Goal: Task Accomplishment & Management: Manage account settings

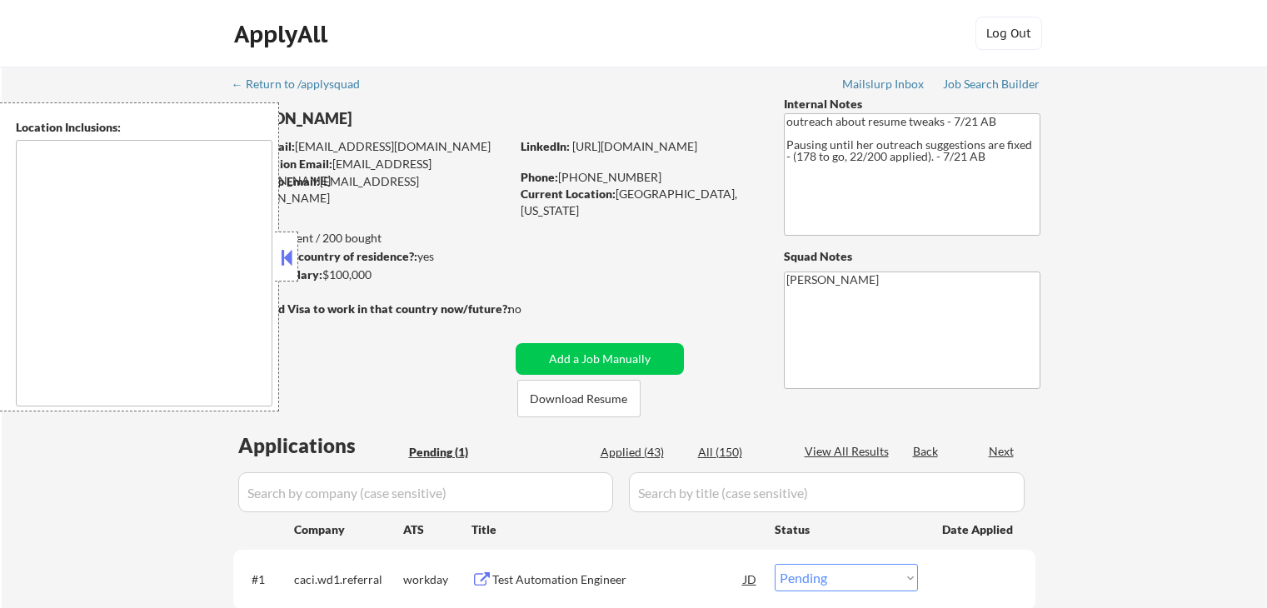
select select ""pending""
click at [288, 264] on button at bounding box center [286, 257] width 18 height 25
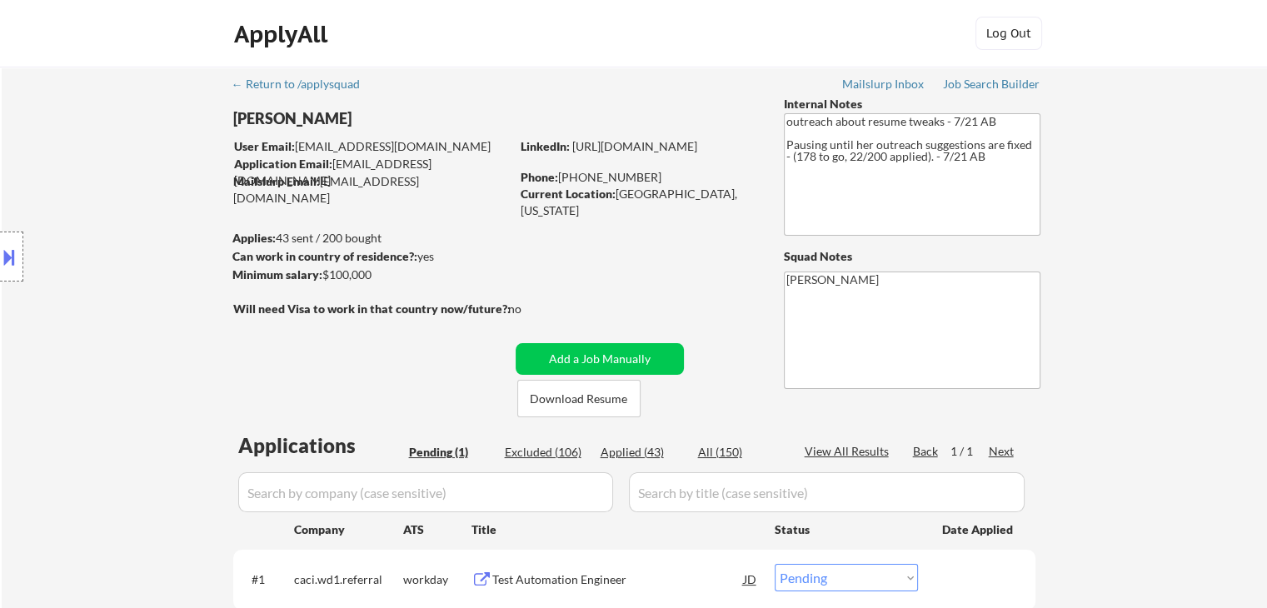
click at [173, 287] on div "Location Inclusions:" at bounding box center [149, 256] width 298 height 309
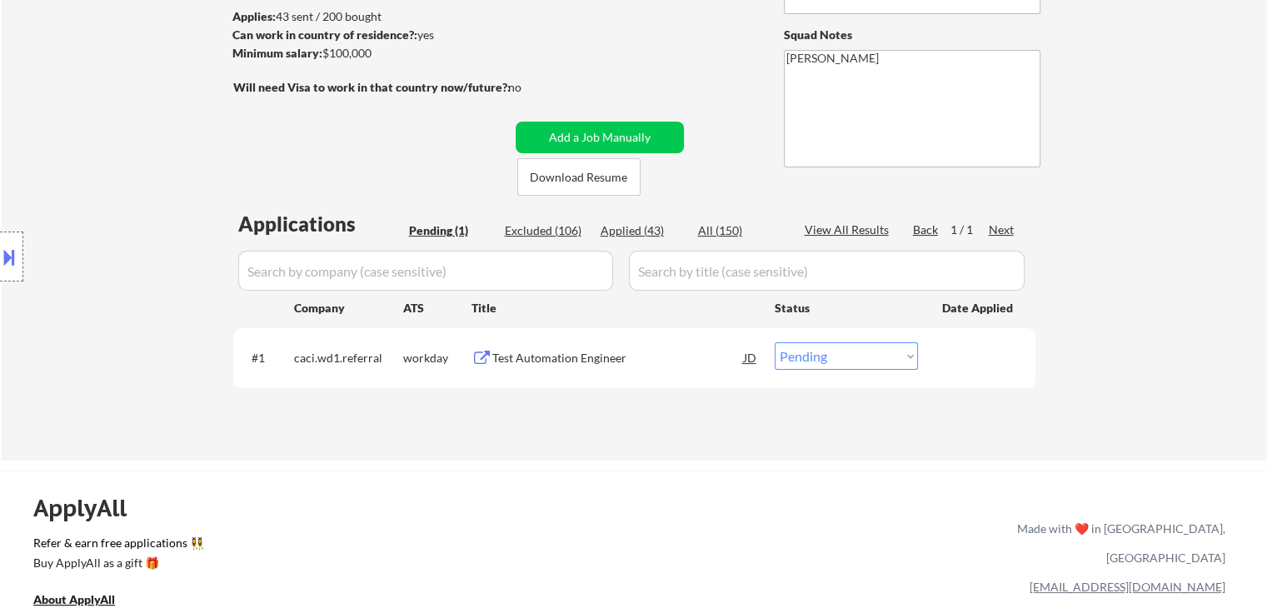
scroll to position [250, 0]
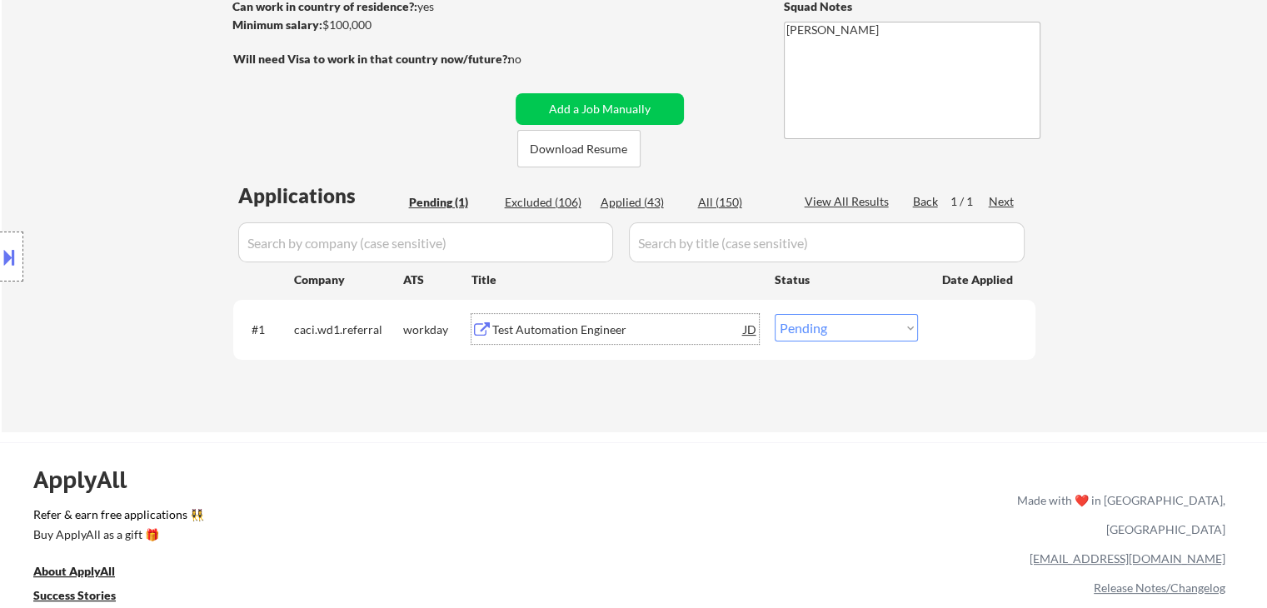
click at [555, 331] on div "Test Automation Engineer" at bounding box center [618, 330] width 252 height 17
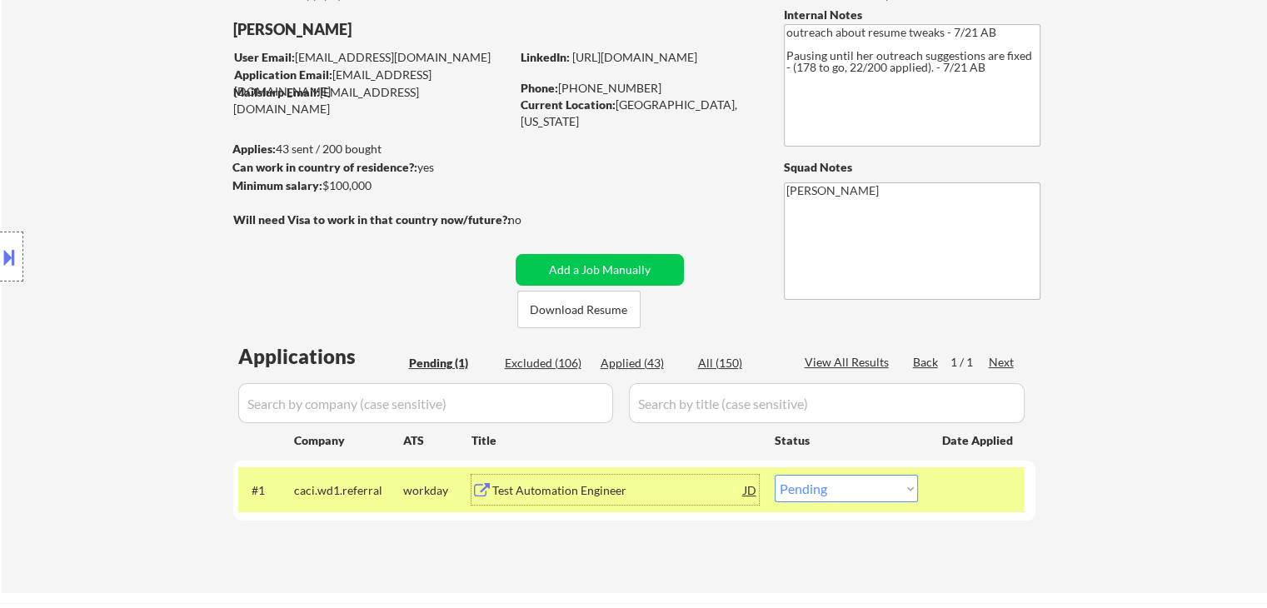
scroll to position [0, 0]
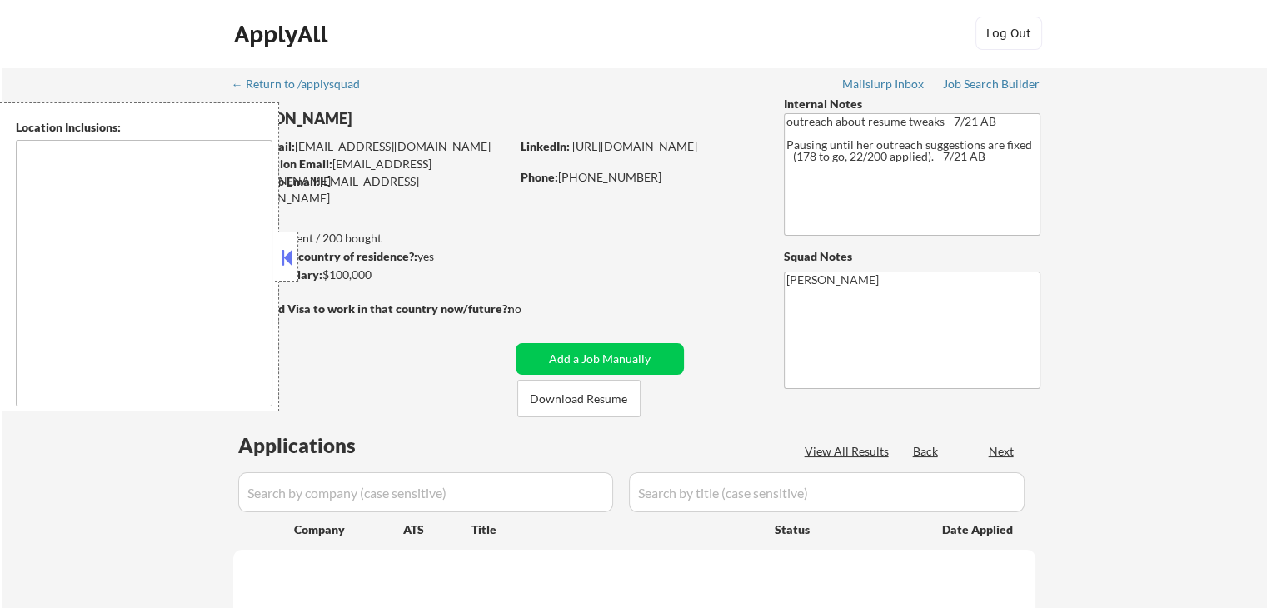
click at [285, 261] on button at bounding box center [286, 257] width 18 height 25
click at [287, 262] on button at bounding box center [286, 257] width 18 height 25
select select ""pending""
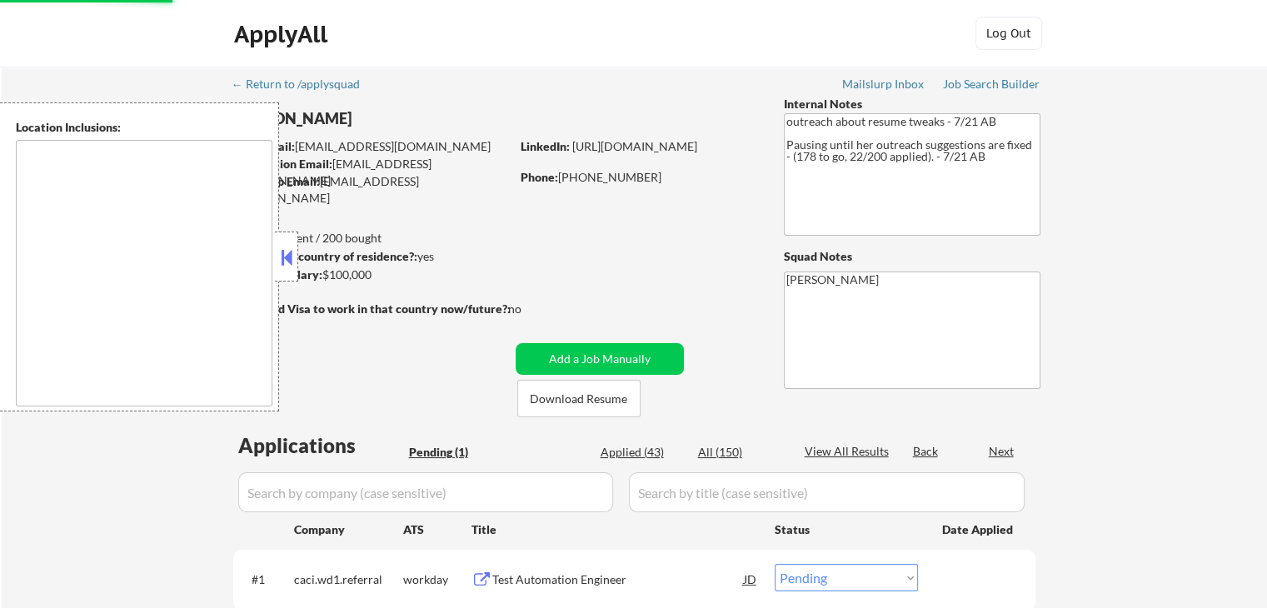
click at [286, 267] on button at bounding box center [286, 257] width 18 height 25
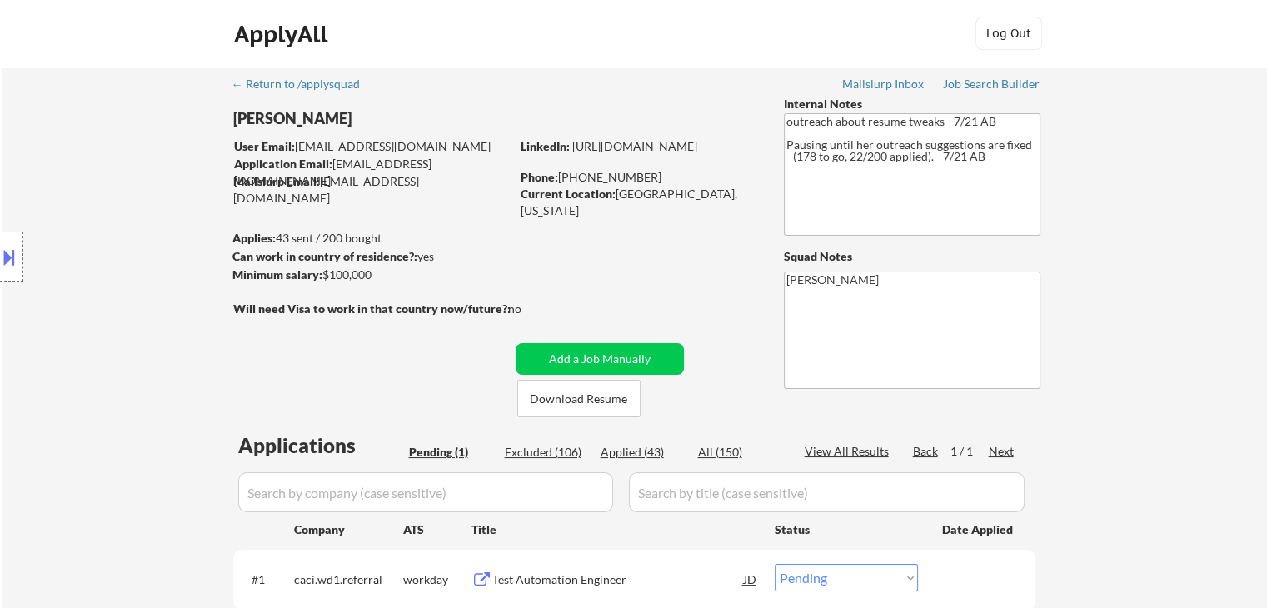
click at [157, 244] on div "Location Inclusions:" at bounding box center [149, 256] width 298 height 309
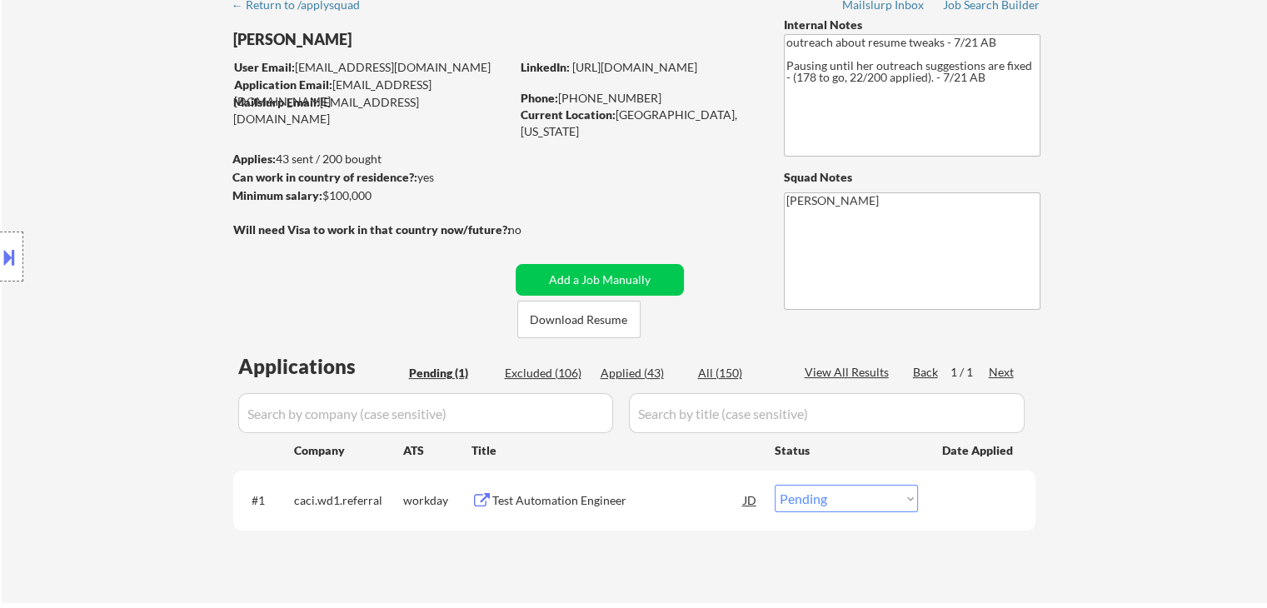
scroll to position [83, 0]
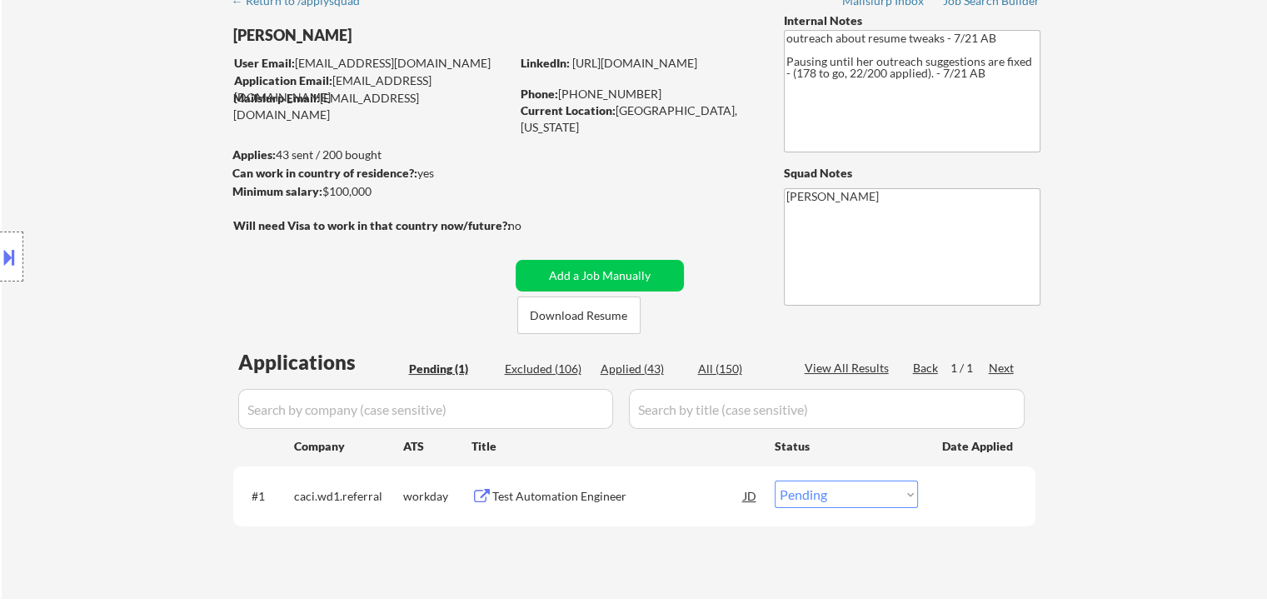
click at [156, 231] on div "Location Inclusions:" at bounding box center [149, 256] width 298 height 309
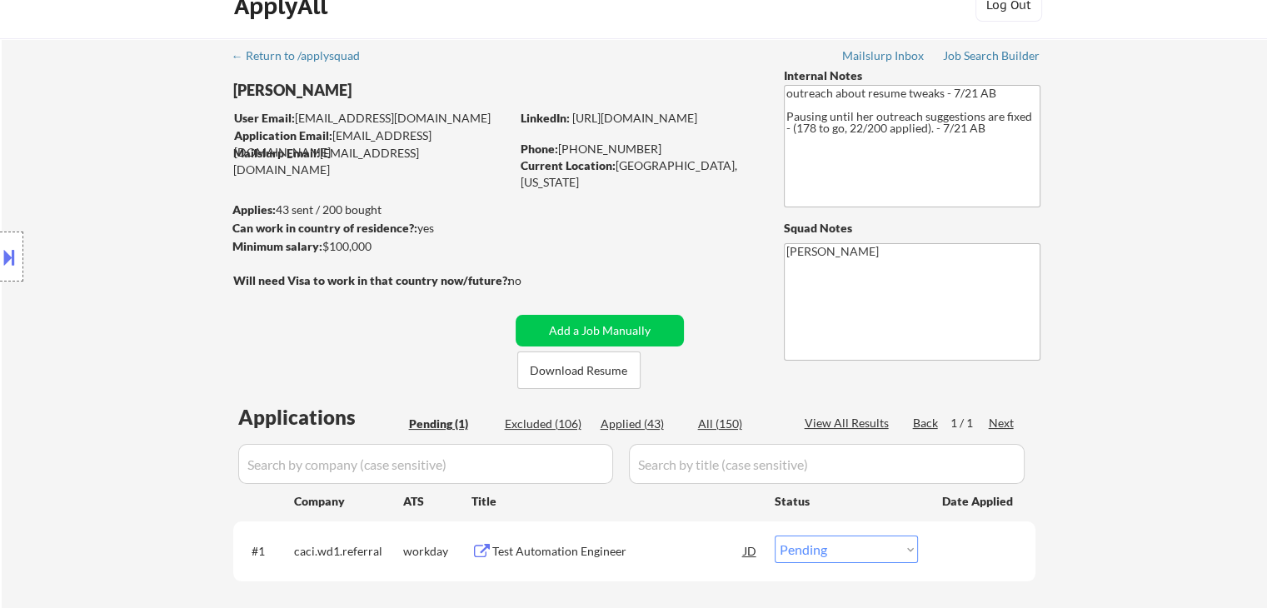
scroll to position [0, 0]
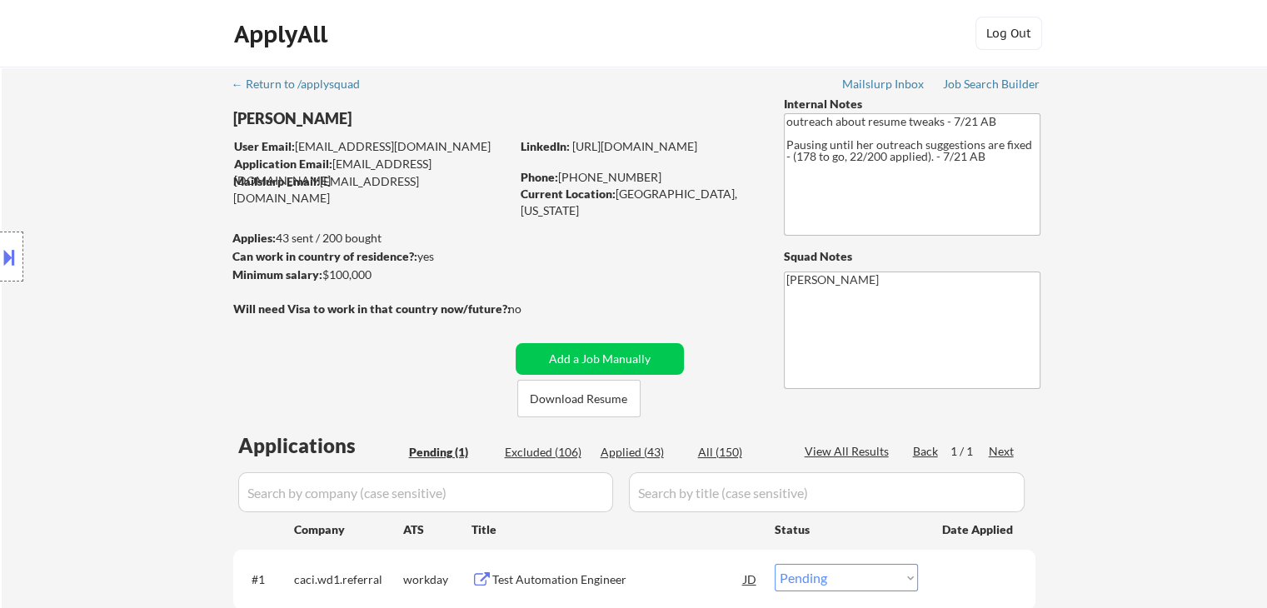
click at [156, 233] on div "Location Inclusions:" at bounding box center [149, 256] width 298 height 309
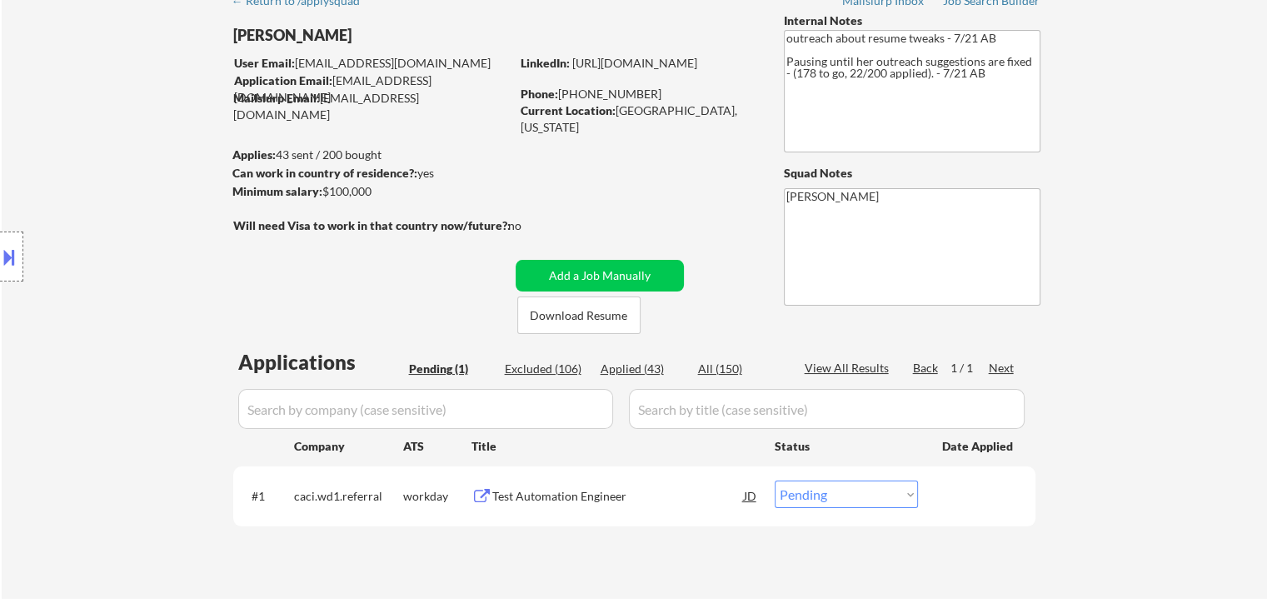
click at [154, 236] on div "Location Inclusions:" at bounding box center [149, 256] width 298 height 309
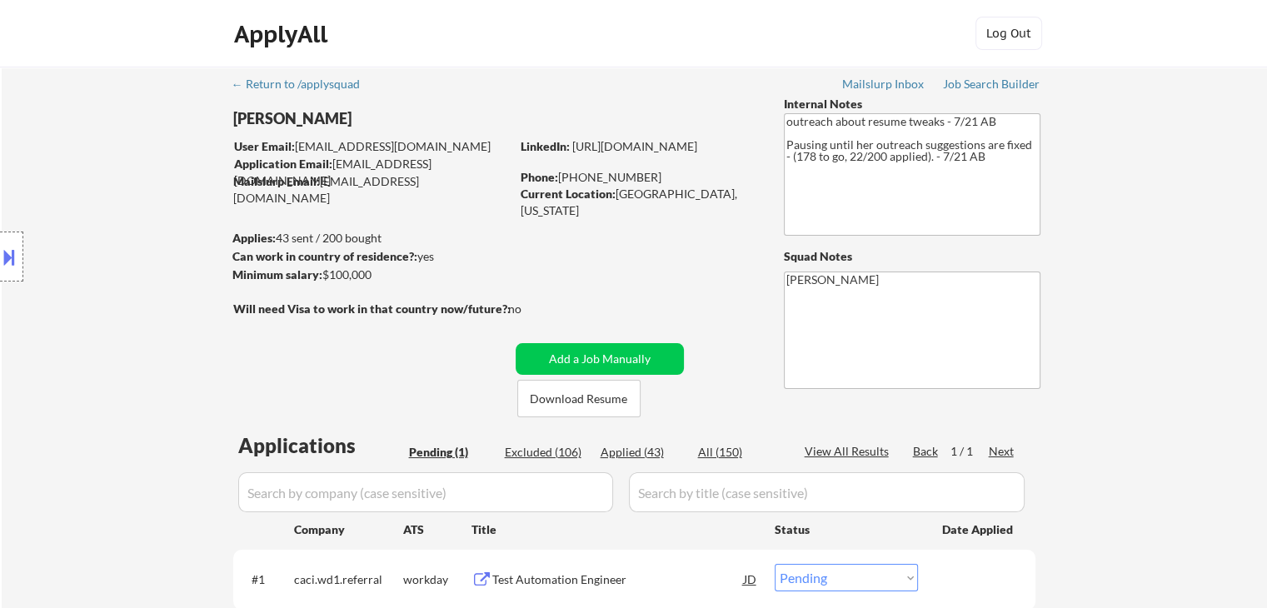
drag, startPoint x: 147, startPoint y: 240, endPoint x: 140, endPoint y: 251, distance: 13.2
click at [145, 247] on div "Location Inclusions:" at bounding box center [149, 256] width 298 height 309
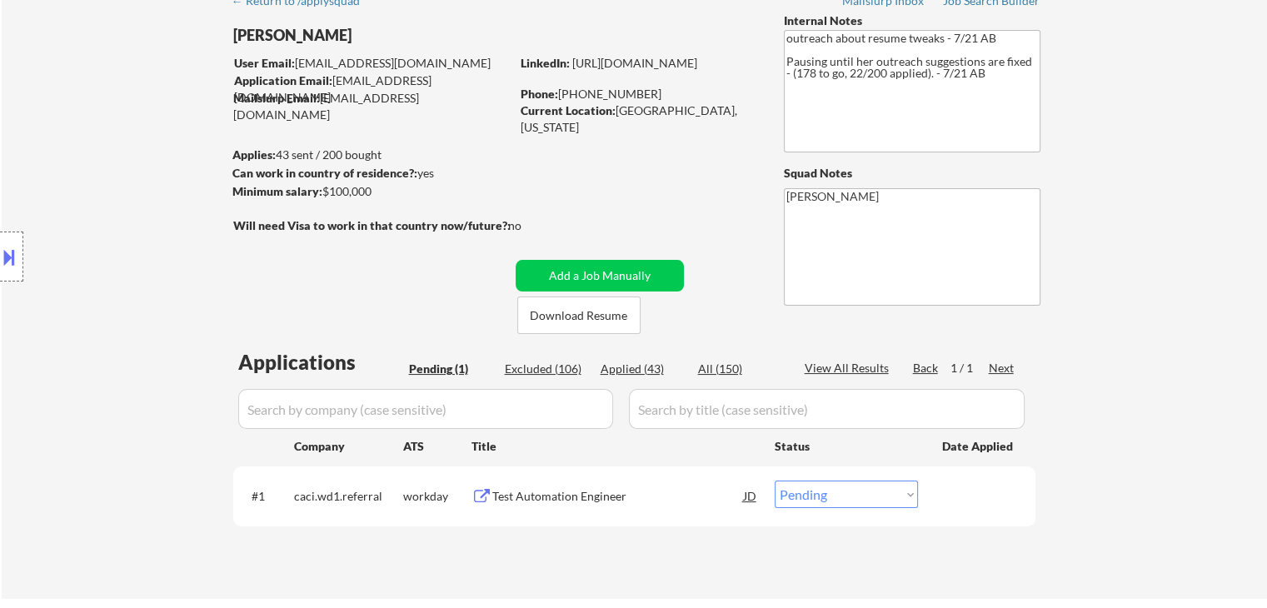
click at [138, 251] on div "Location Inclusions:" at bounding box center [149, 256] width 298 height 309
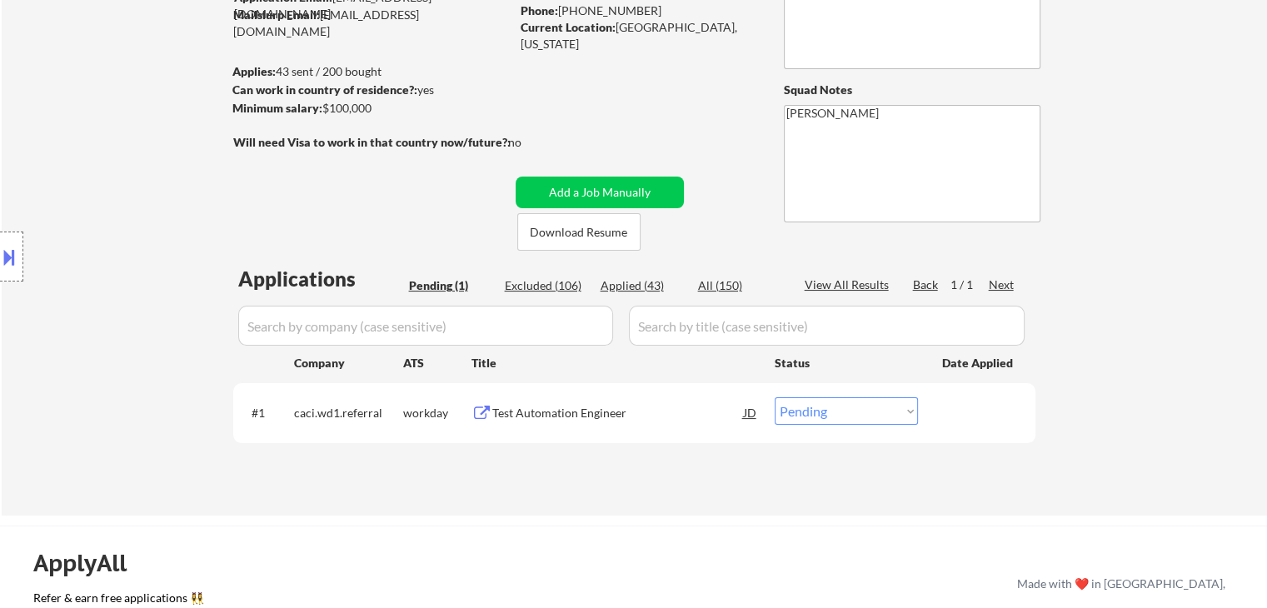
click at [137, 254] on div "Location Inclusions:" at bounding box center [149, 256] width 298 height 309
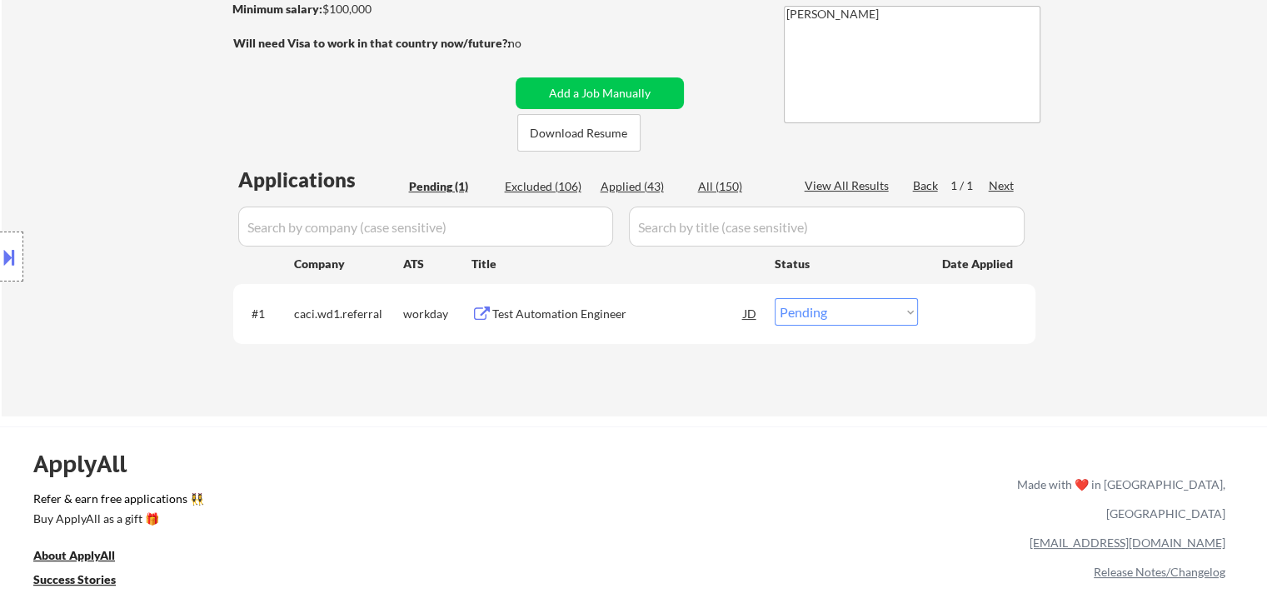
scroll to position [333, 0]
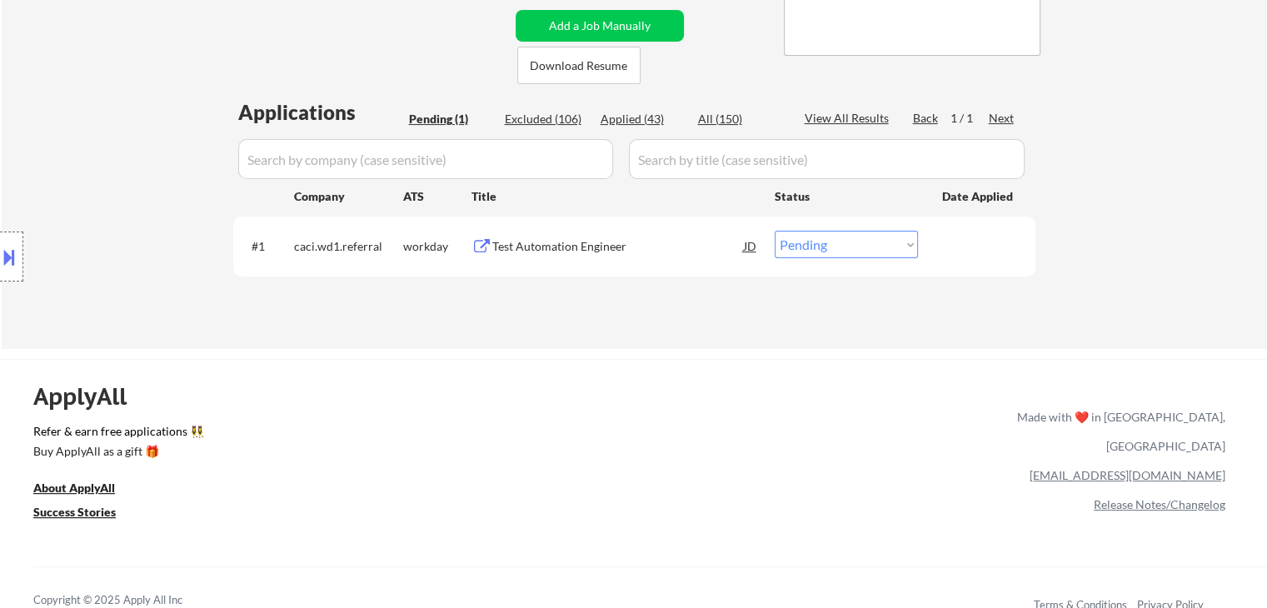
click at [137, 254] on div "Location Inclusions:" at bounding box center [149, 256] width 298 height 309
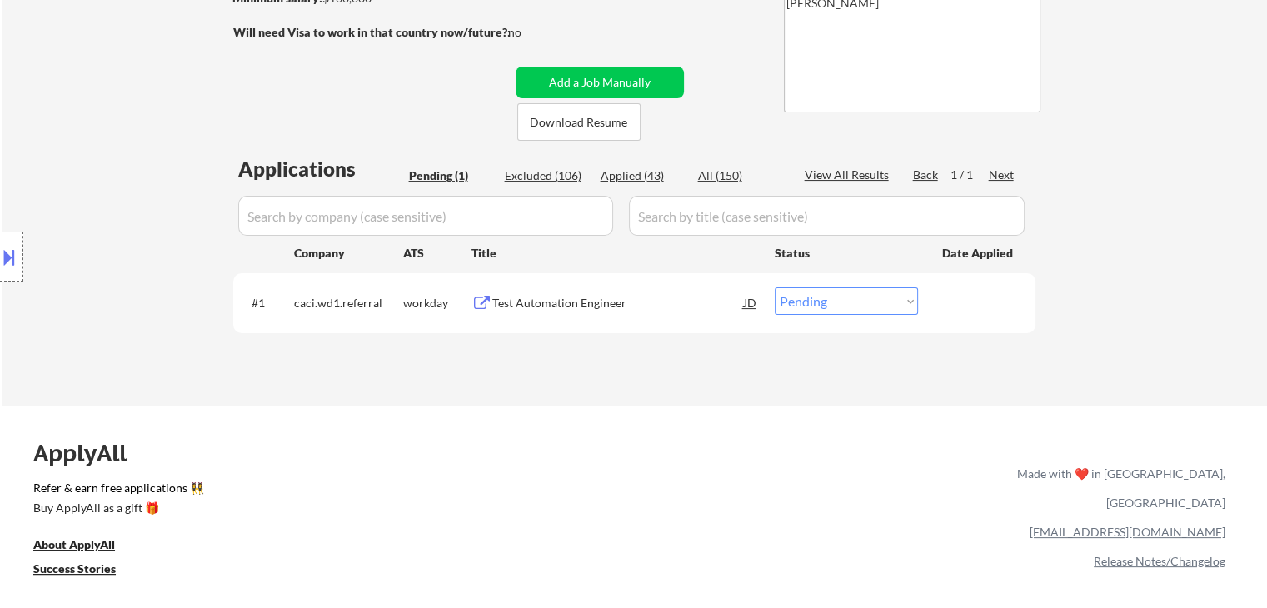
scroll to position [250, 0]
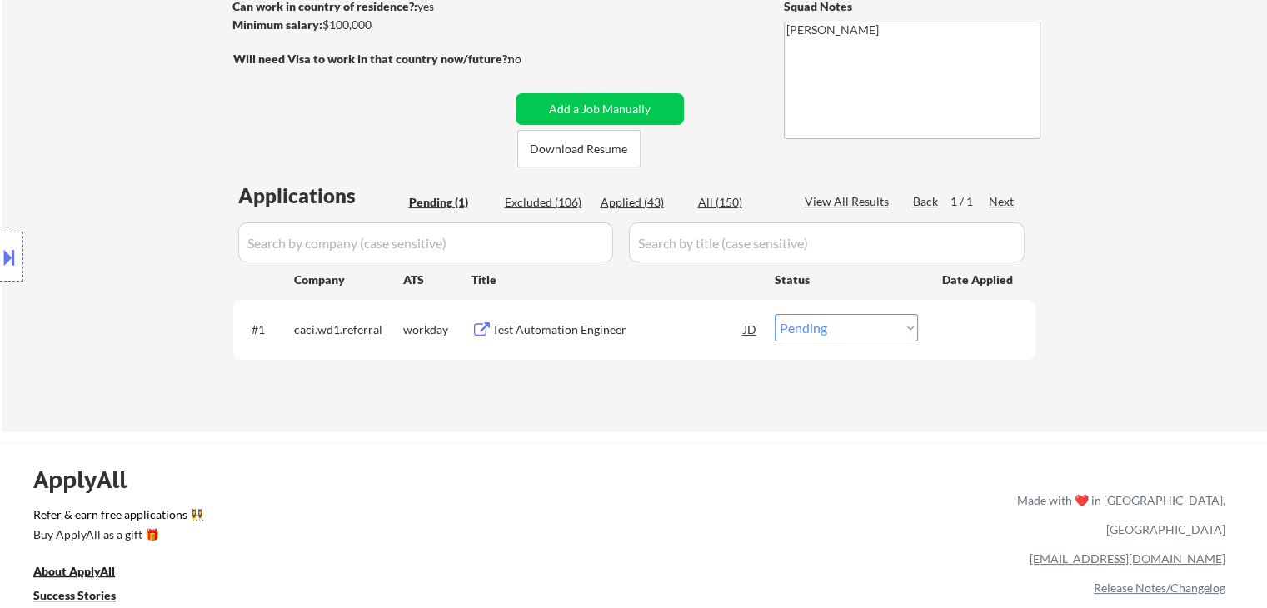
click at [137, 254] on div "Location Inclusions:" at bounding box center [149, 256] width 298 height 309
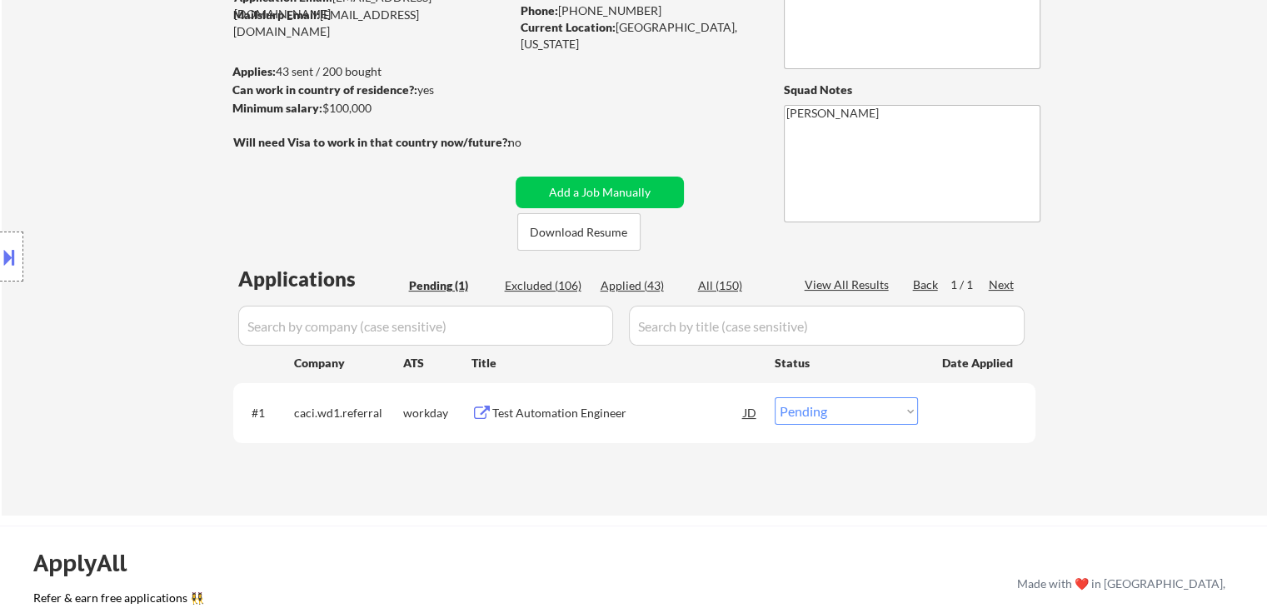
click at [137, 255] on div "Location Inclusions:" at bounding box center [149, 256] width 298 height 309
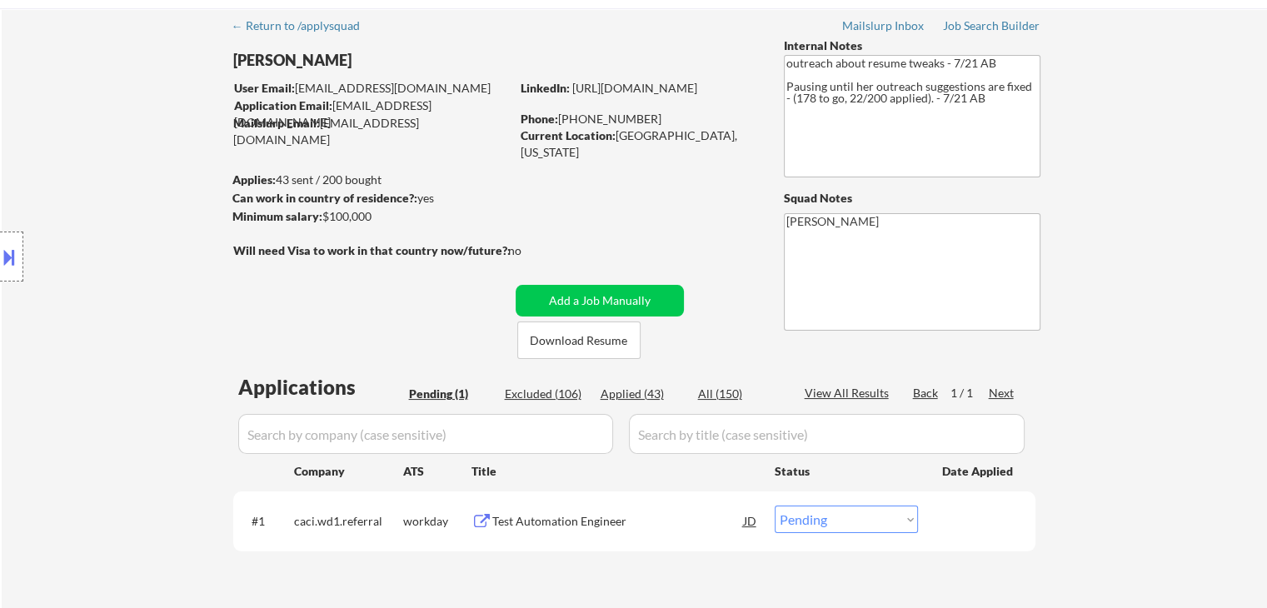
scroll to position [83, 0]
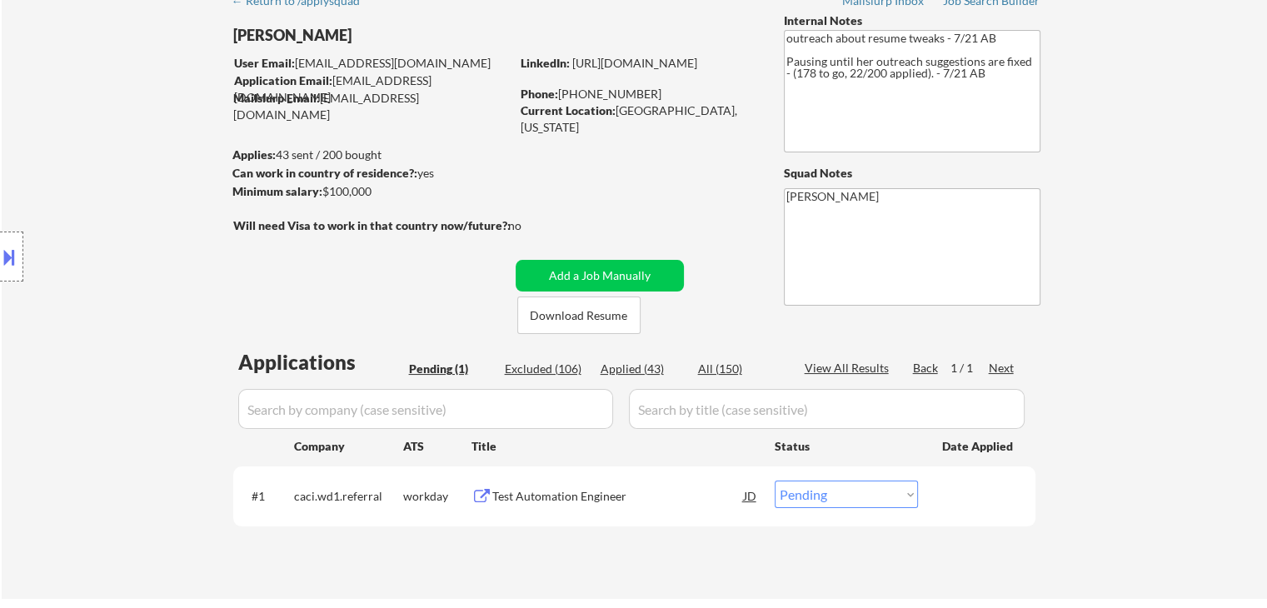
drag, startPoint x: 391, startPoint y: 150, endPoint x: 229, endPoint y: 147, distance: 161.6
click at [229, 147] on body "← Return to /applysquad Mailslurp Inbox Job Search Builder Zenzi Ali User Email…" at bounding box center [633, 221] width 1267 height 608
click at [173, 168] on div "Location Inclusions:" at bounding box center [149, 256] width 298 height 309
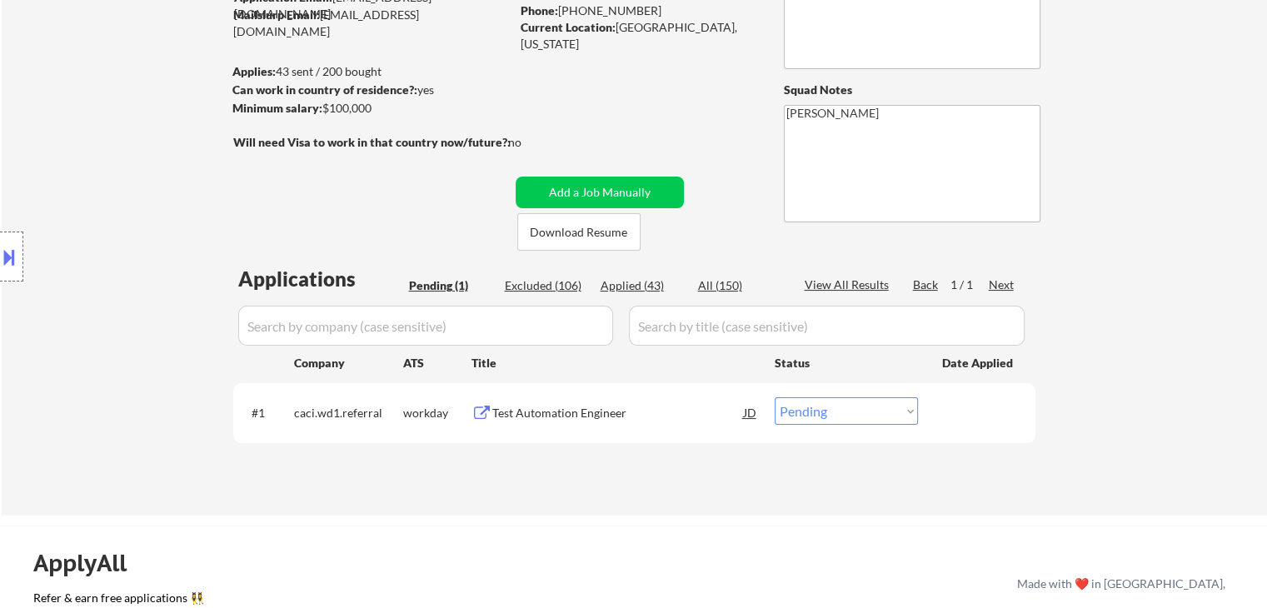
click at [167, 177] on div "Location Inclusions:" at bounding box center [149, 256] width 298 height 309
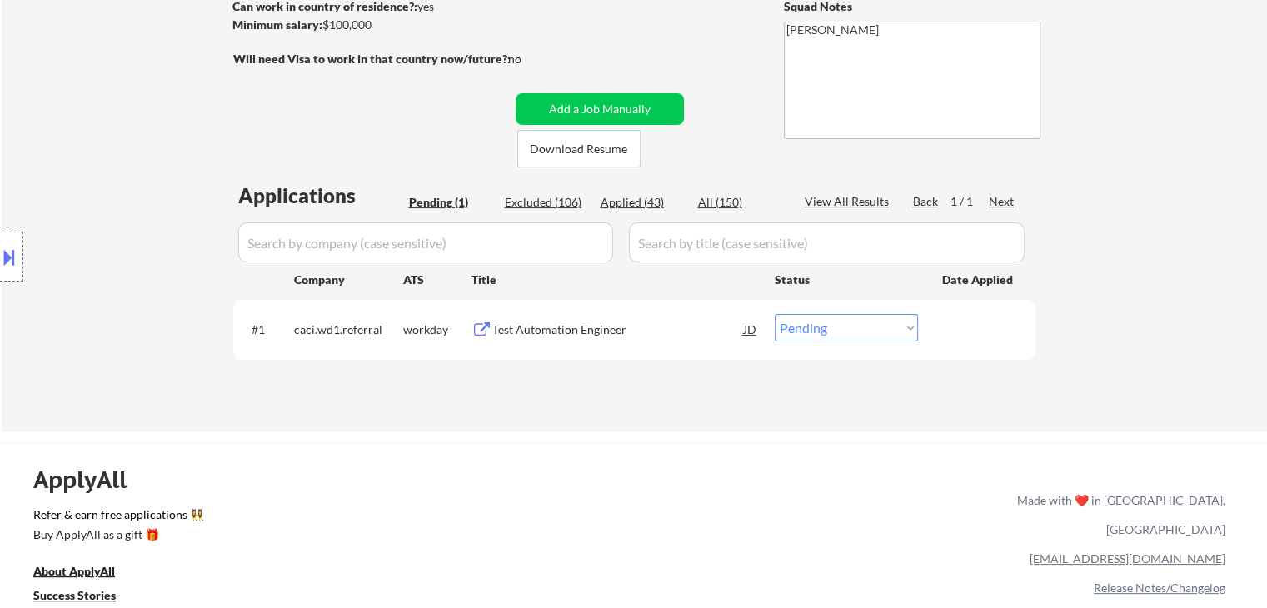
click at [164, 179] on div "Location Inclusions:" at bounding box center [149, 256] width 298 height 309
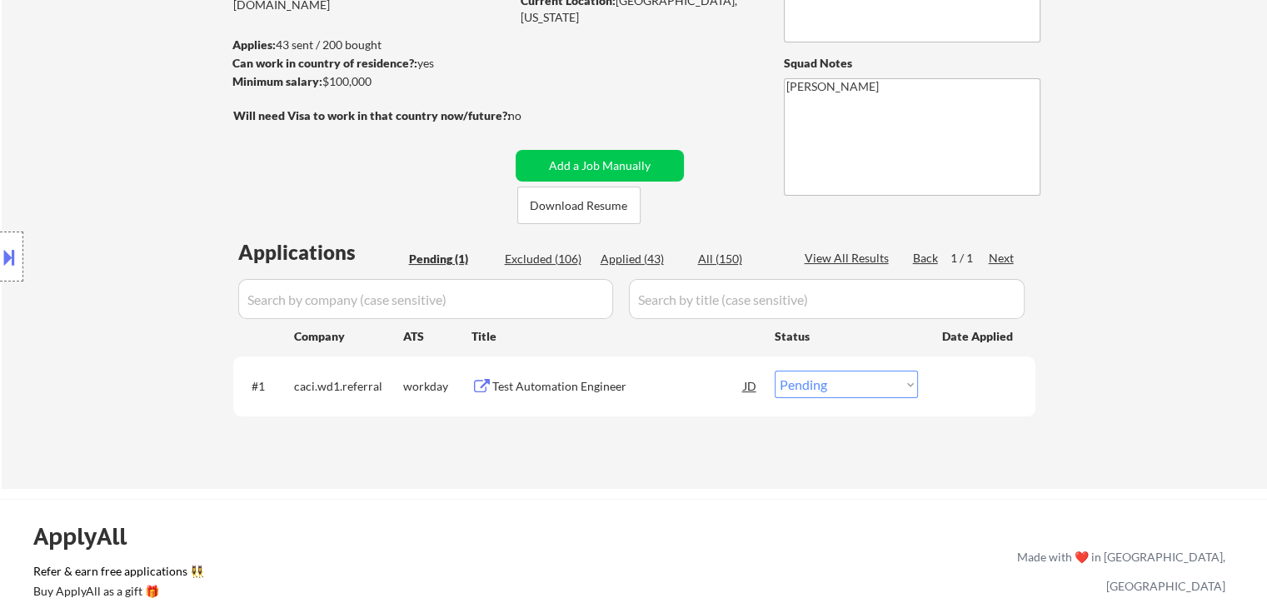
scroll to position [167, 0]
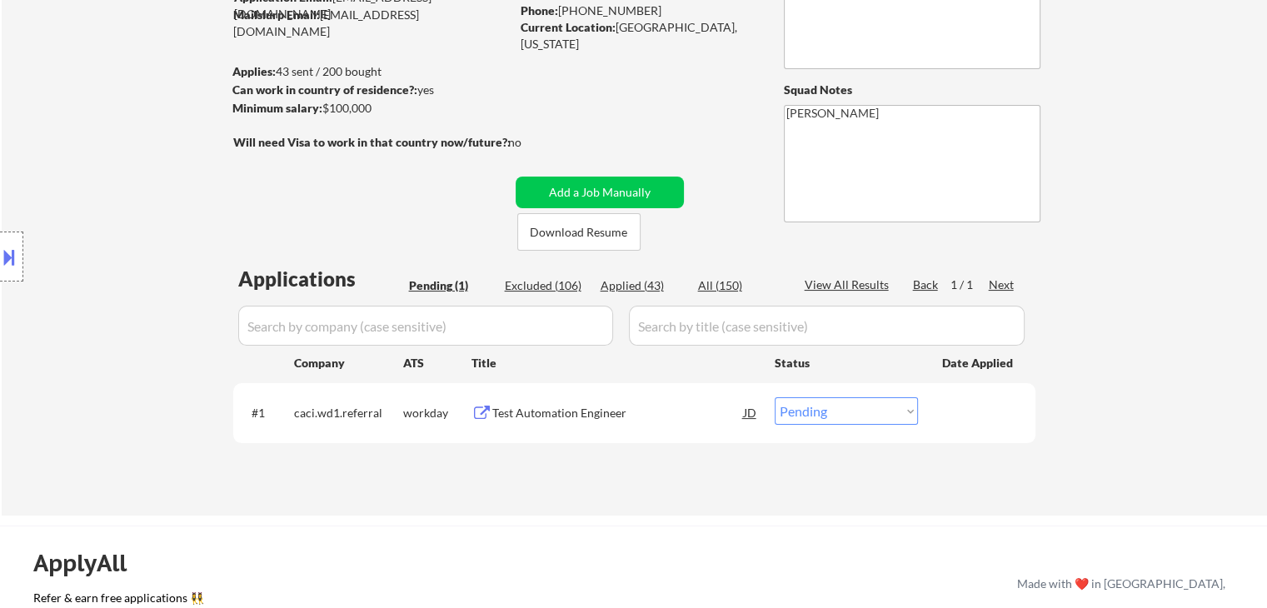
click at [164, 181] on div "Location Inclusions:" at bounding box center [149, 256] width 298 height 309
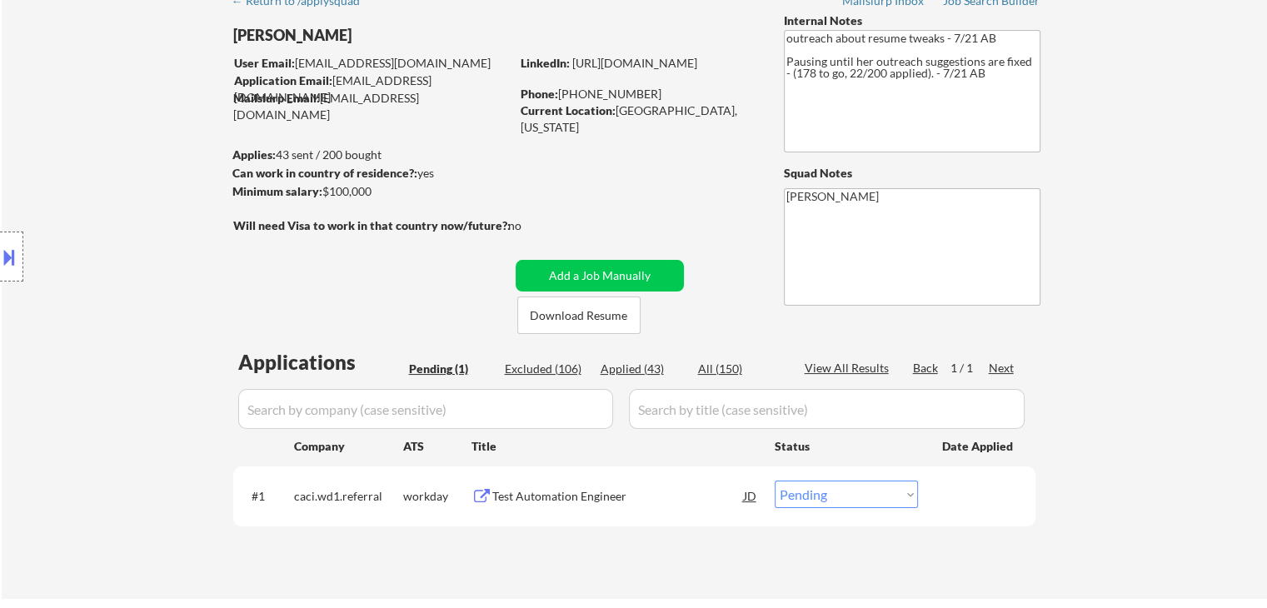
click at [164, 181] on div "Location Inclusions:" at bounding box center [149, 256] width 298 height 309
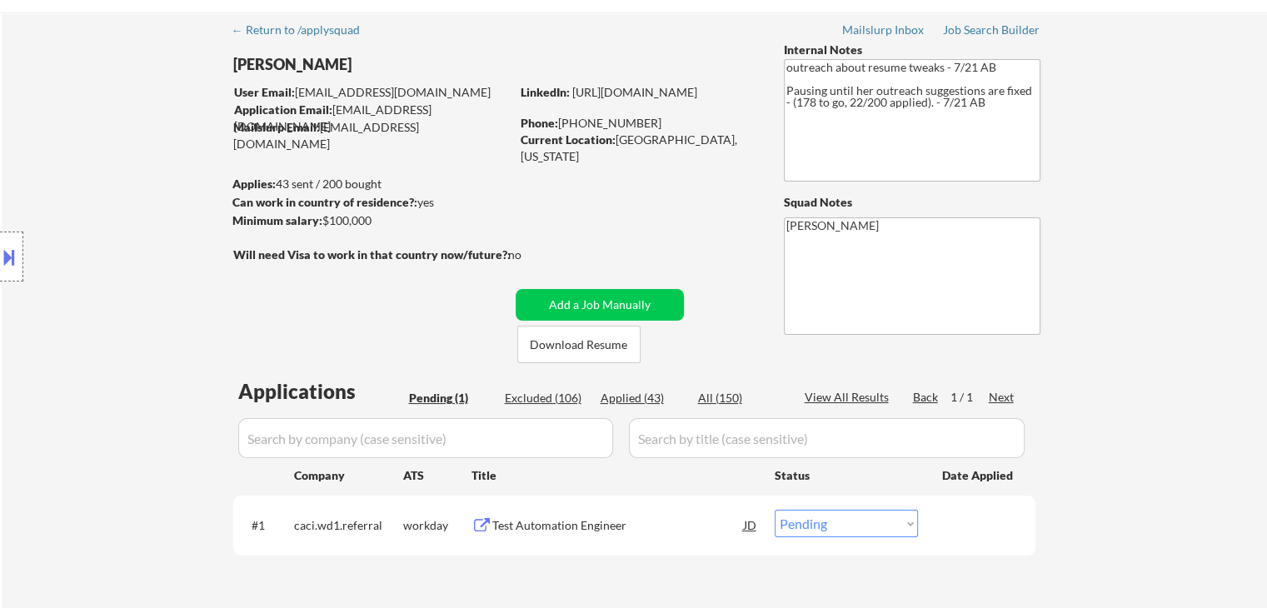
scroll to position [83, 0]
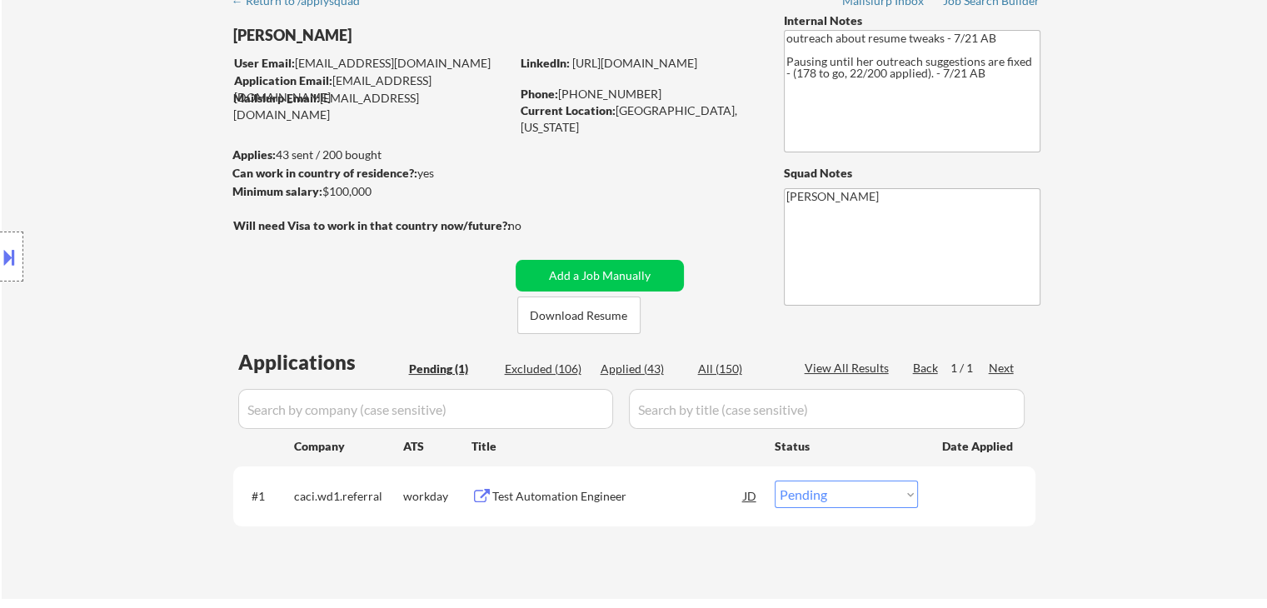
click at [156, 175] on div "Location Inclusions:" at bounding box center [149, 256] width 298 height 309
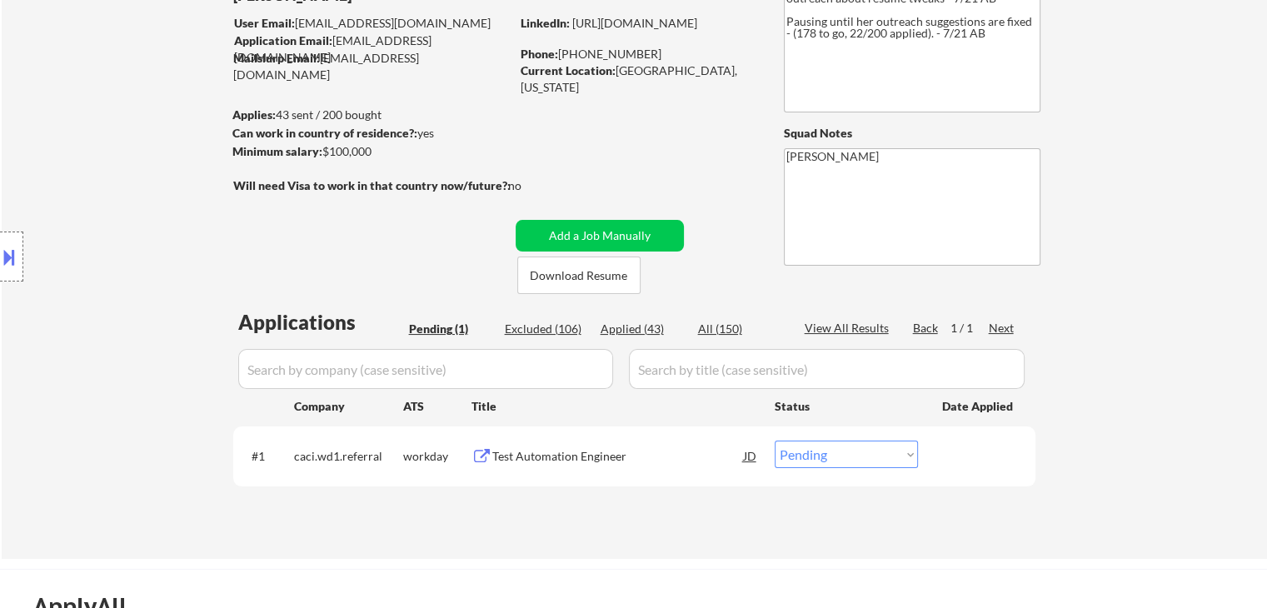
scroll to position [250, 0]
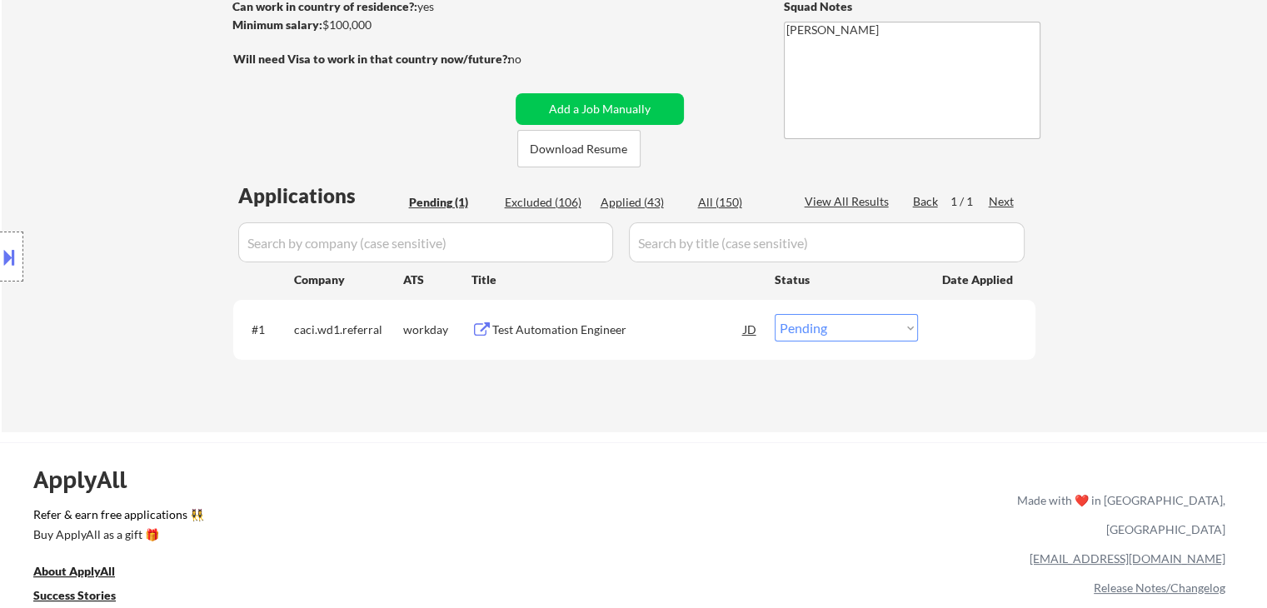
drag, startPoint x: 195, startPoint y: 116, endPoint x: 205, endPoint y: 109, distance: 12.0
click at [197, 114] on div "Location Inclusions:" at bounding box center [149, 256] width 298 height 309
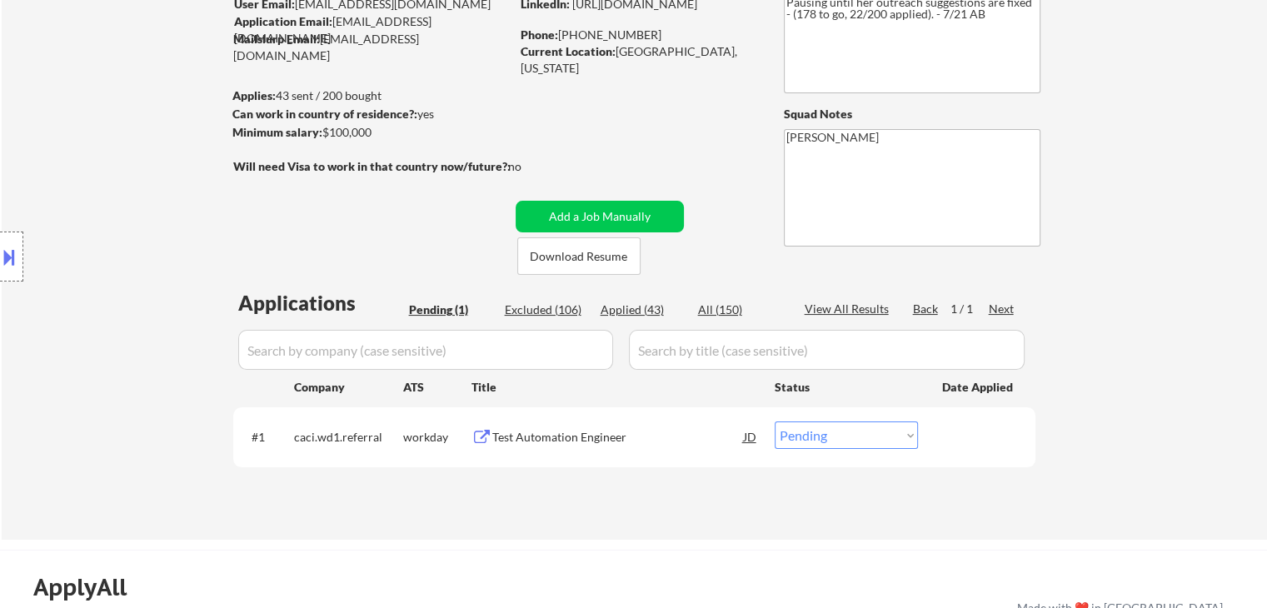
scroll to position [83, 0]
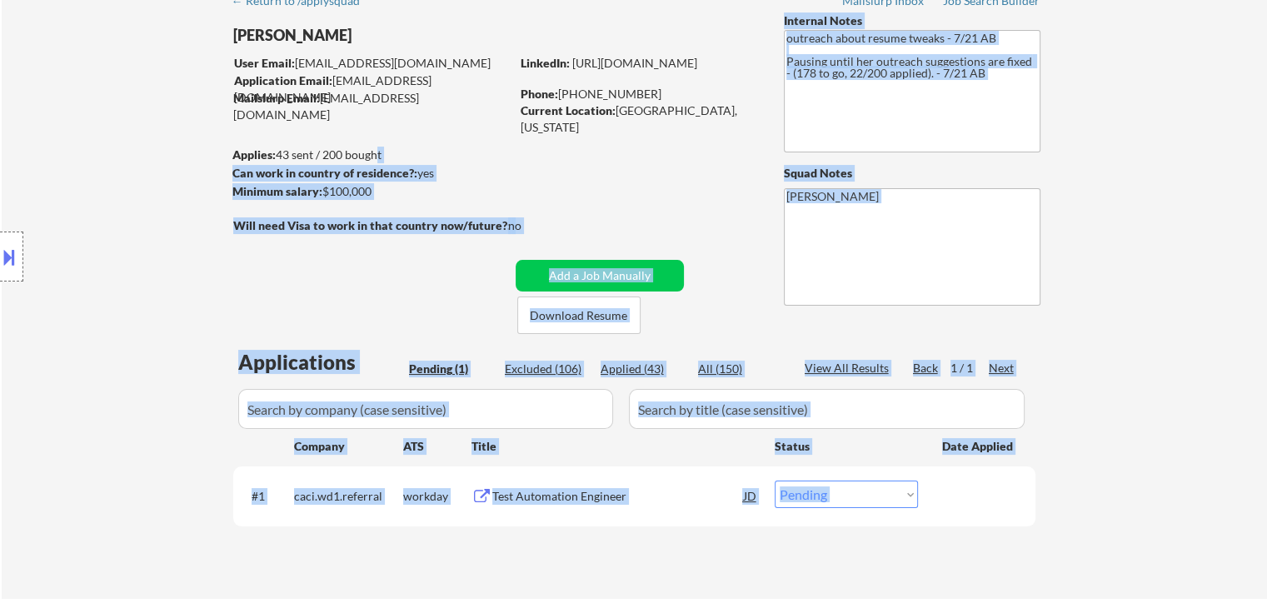
drag, startPoint x: 286, startPoint y: 150, endPoint x: 371, endPoint y: 150, distance: 85.0
click at [371, 150] on body "← Return to /applysquad Mailslurp Inbox Job Search Builder Zenzi Ali User Email…" at bounding box center [633, 221] width 1267 height 608
click at [420, 160] on div "Applies: 43 sent / 200 bought" at bounding box center [370, 155] width 277 height 17
drag, startPoint x: 307, startPoint y: 154, endPoint x: 277, endPoint y: 154, distance: 29.2
click at [277, 154] on body "← Return to /applysquad Mailslurp Inbox Job Search Builder Zenzi Ali User Email…" at bounding box center [633, 221] width 1267 height 608
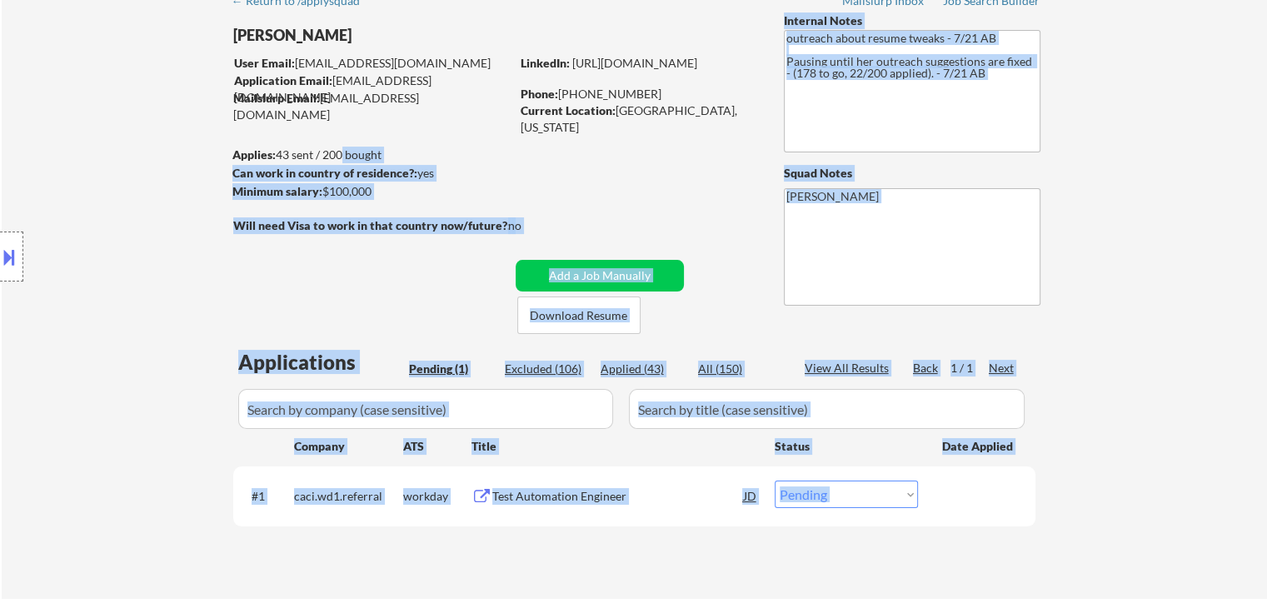
click at [277, 154] on div "Location Inclusions:" at bounding box center [149, 256] width 298 height 309
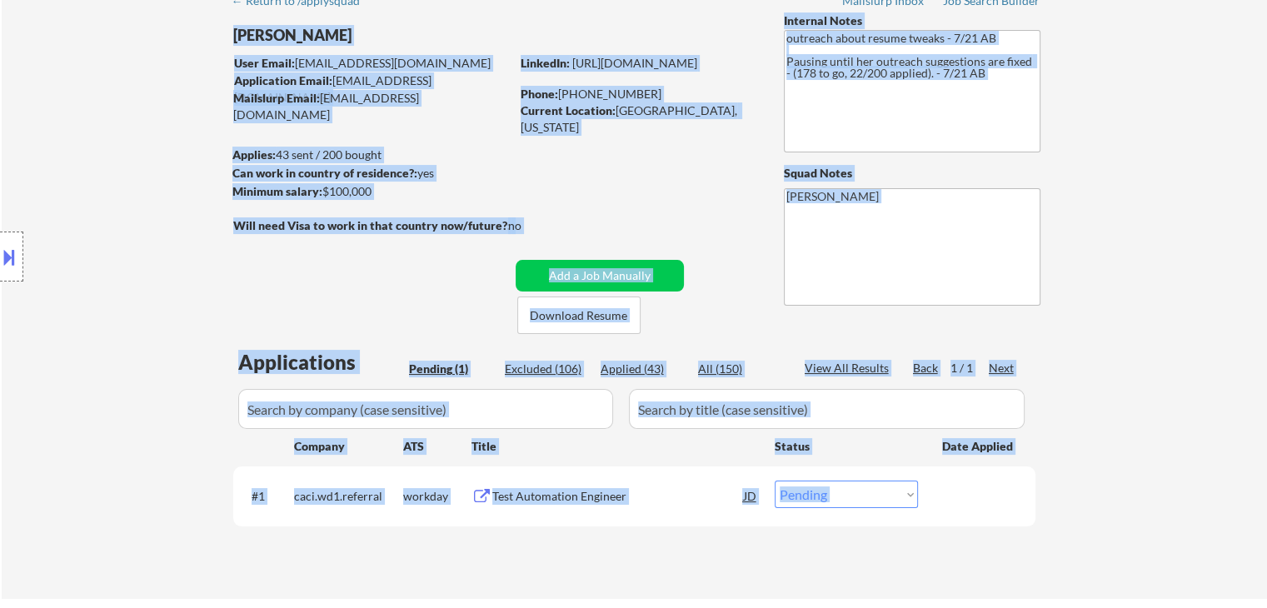
drag, startPoint x: 277, startPoint y: 153, endPoint x: 378, endPoint y: 133, distance: 103.6
click at [377, 133] on body "← Return to /applysquad Mailslurp Inbox Job Search Builder Zenzi Ali User Email…" at bounding box center [633, 221] width 1267 height 608
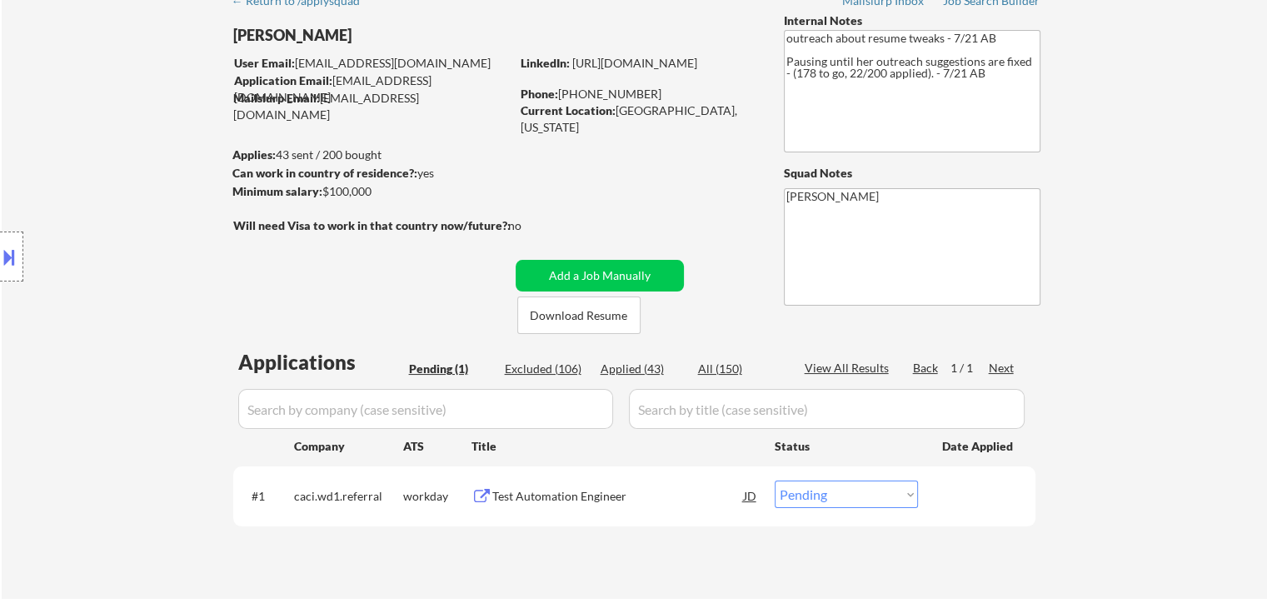
click at [427, 139] on div "← Return to /applysquad Mailslurp Inbox Job Search Builder Zenzi Ali User Email…" at bounding box center [634, 284] width 831 height 602
drag, startPoint x: 370, startPoint y: 187, endPoint x: 323, endPoint y: 186, distance: 46.7
click at [323, 186] on div "Minimum salary: $100,000" at bounding box center [370, 191] width 277 height 17
drag, startPoint x: 167, startPoint y: 192, endPoint x: 162, endPoint y: 177, distance: 15.0
click at [167, 189] on div "Location Inclusions:" at bounding box center [149, 256] width 298 height 309
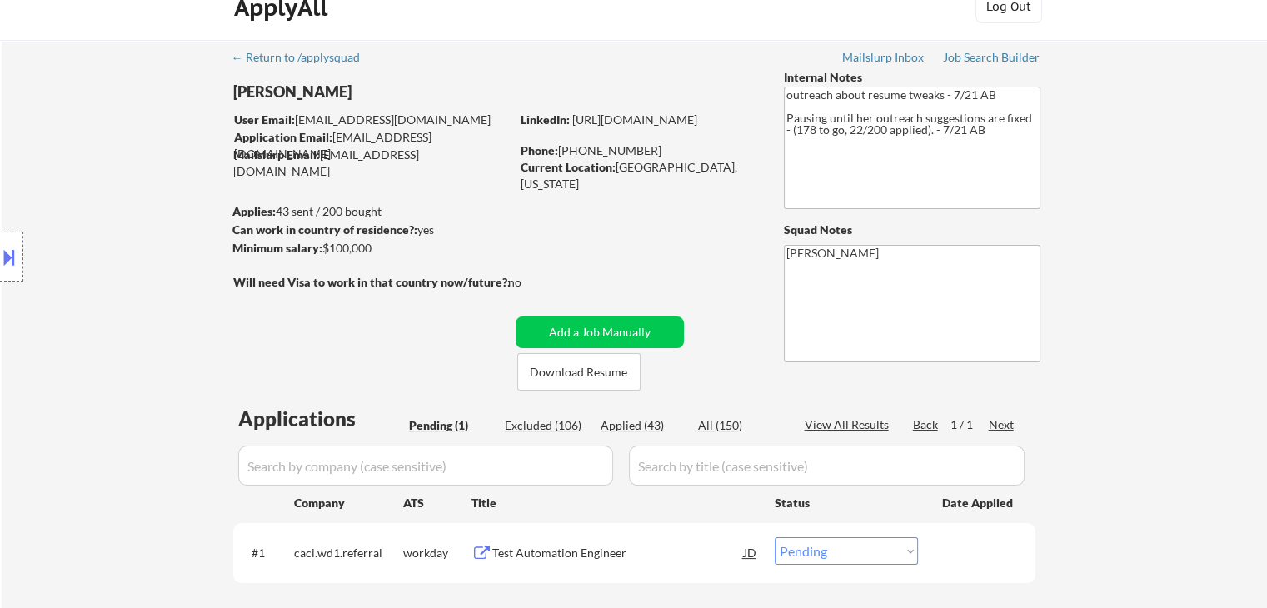
scroll to position [0, 0]
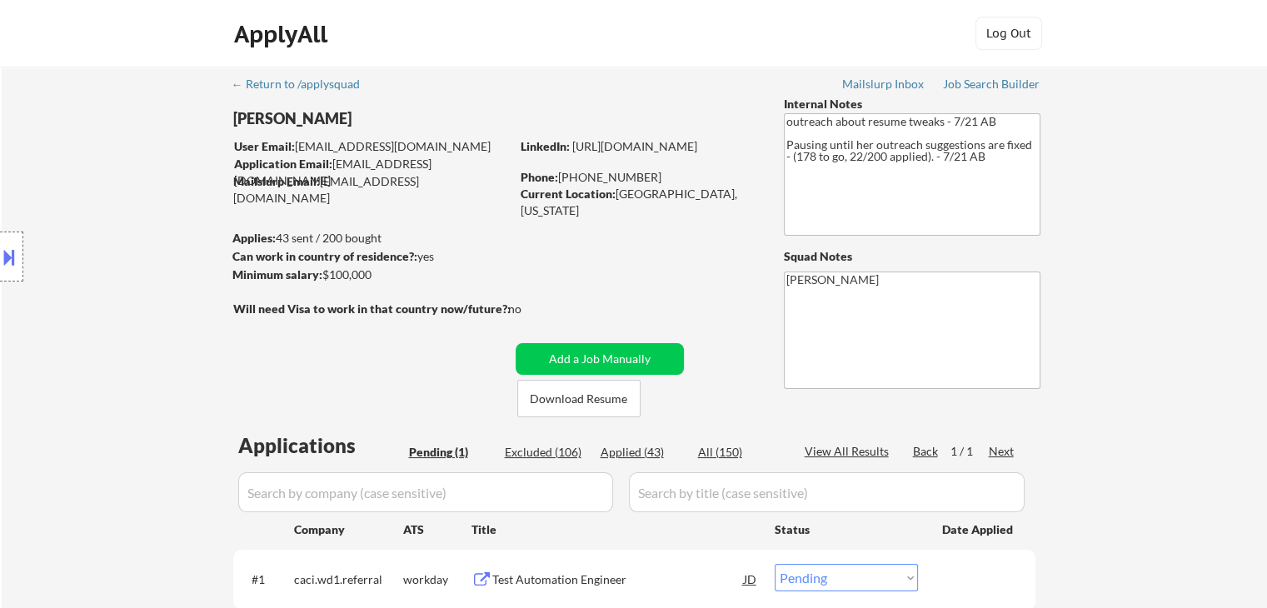
click at [94, 227] on div "Location Inclusions:" at bounding box center [149, 256] width 298 height 309
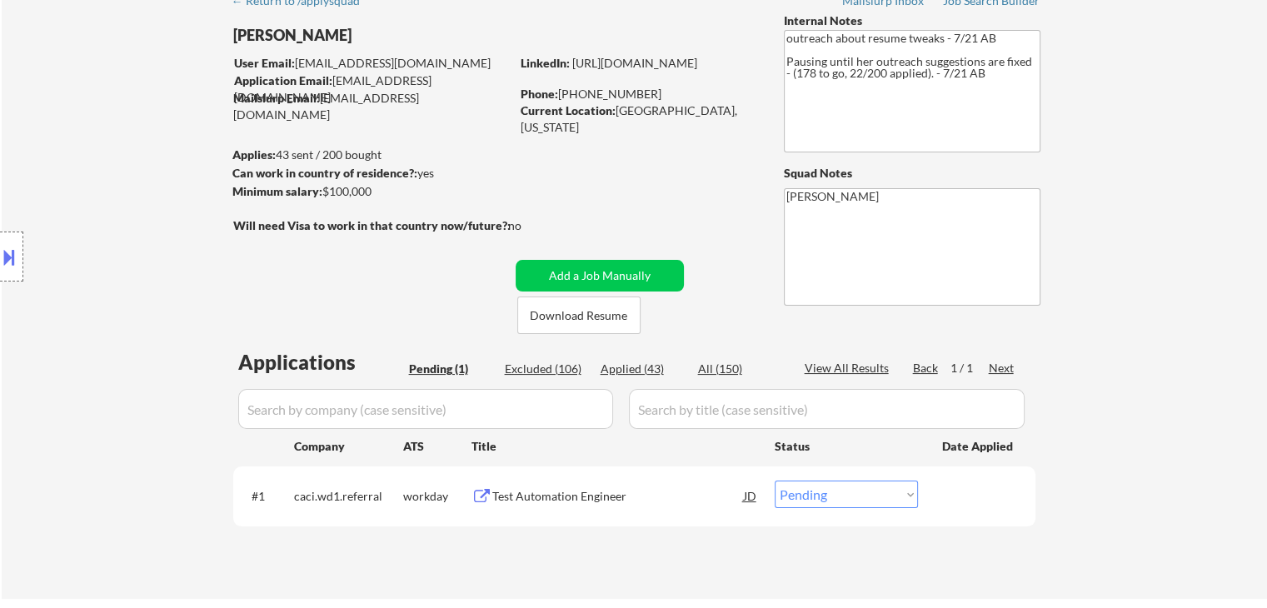
click at [81, 231] on div "Location Inclusions:" at bounding box center [149, 256] width 298 height 309
click at [43, 131] on div "Location Inclusions:" at bounding box center [149, 256] width 298 height 309
